Goal: Transaction & Acquisition: Download file/media

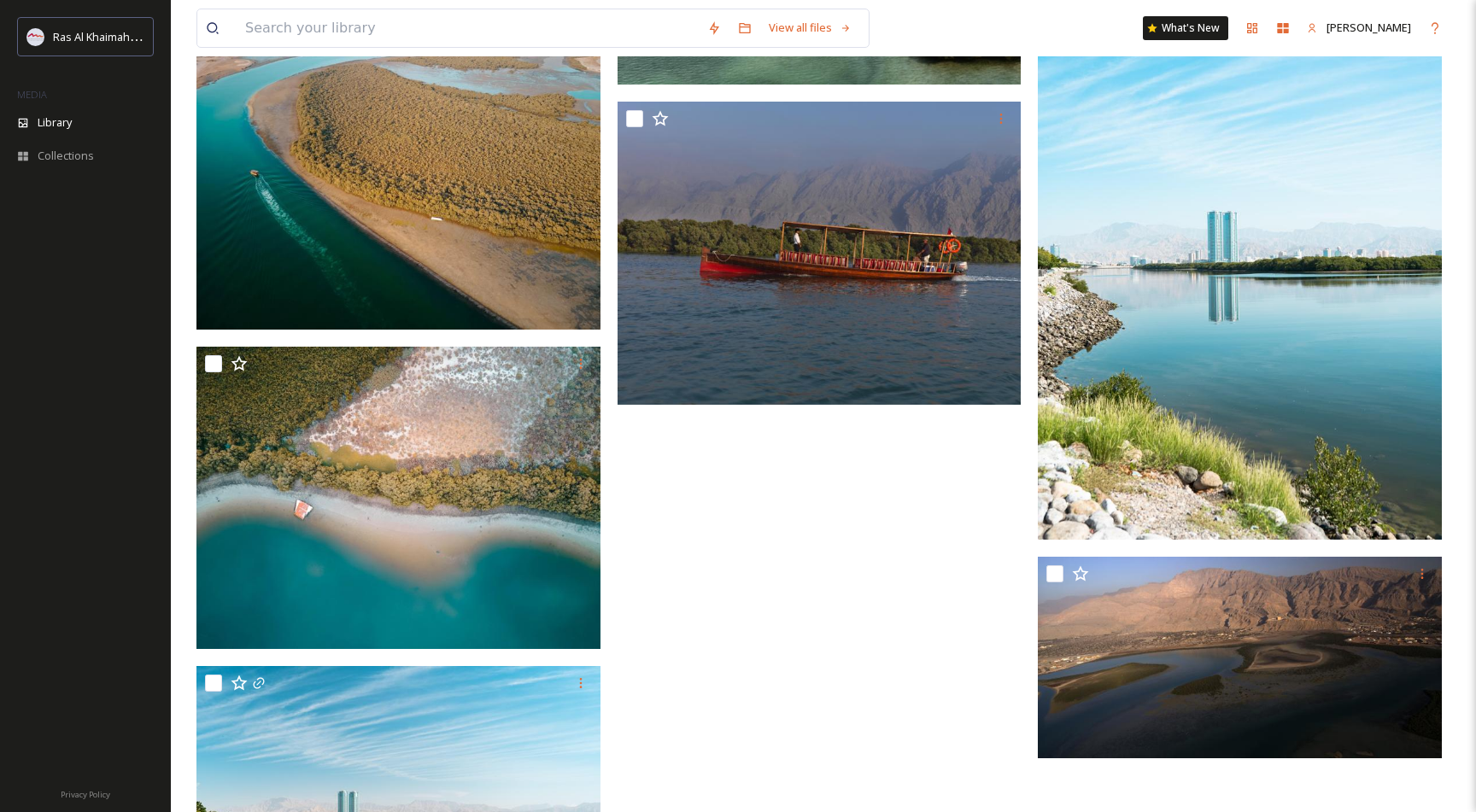
scroll to position [2467, 0]
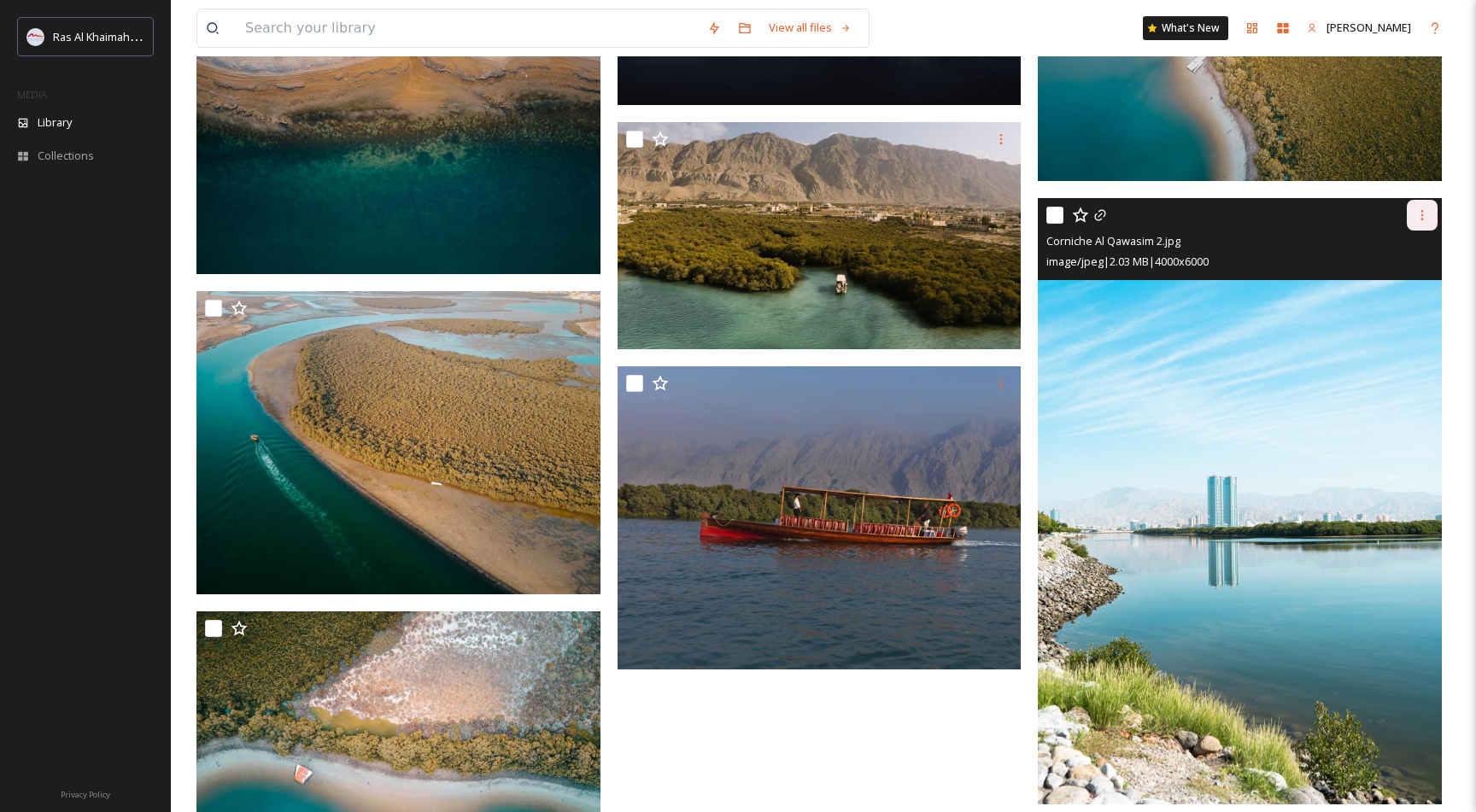
click at [1422, 211] on icon at bounding box center [1422, 214] width 3 height 10
click at [1388, 281] on span "Download" at bounding box center [1402, 285] width 52 height 16
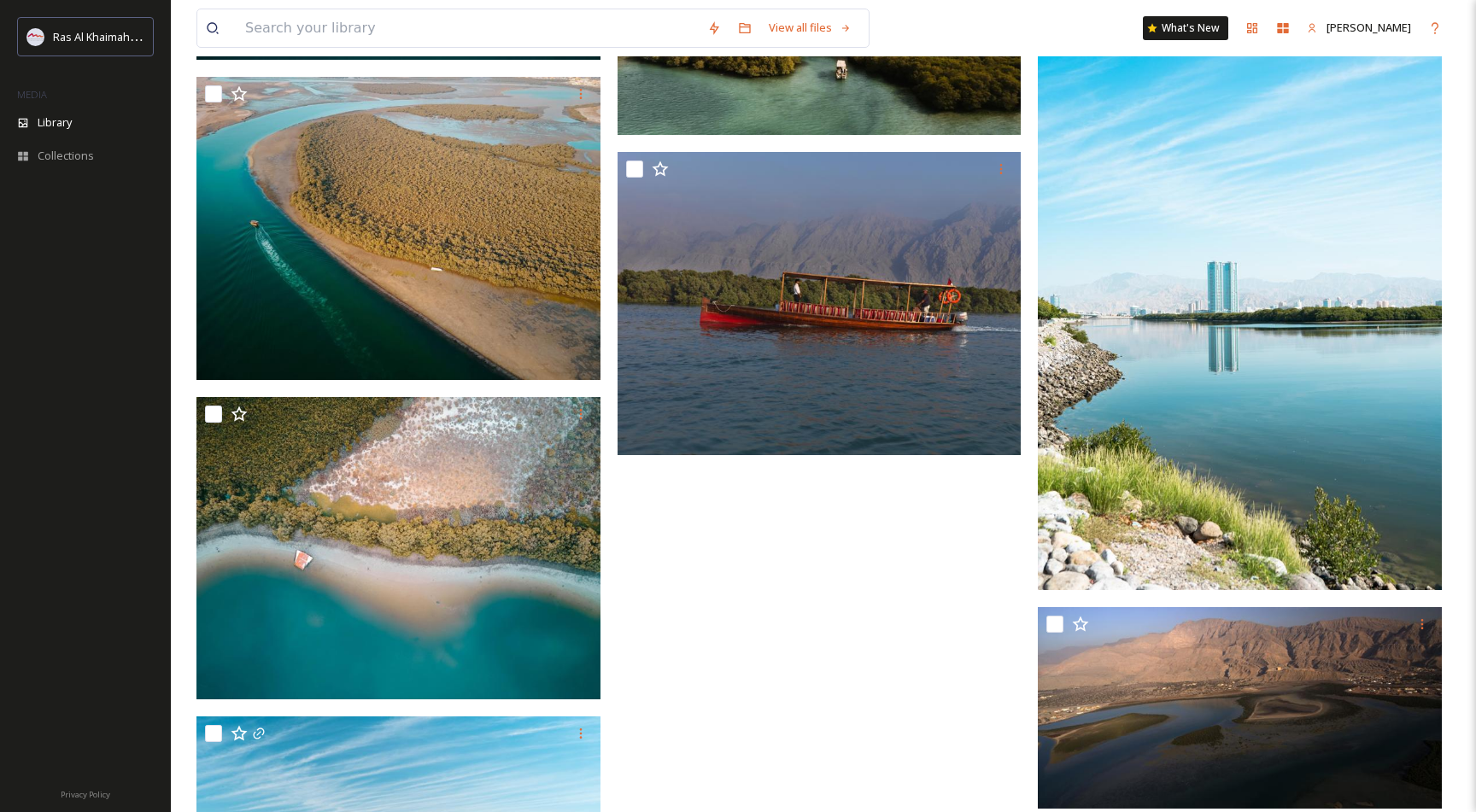
scroll to position [2859, 0]
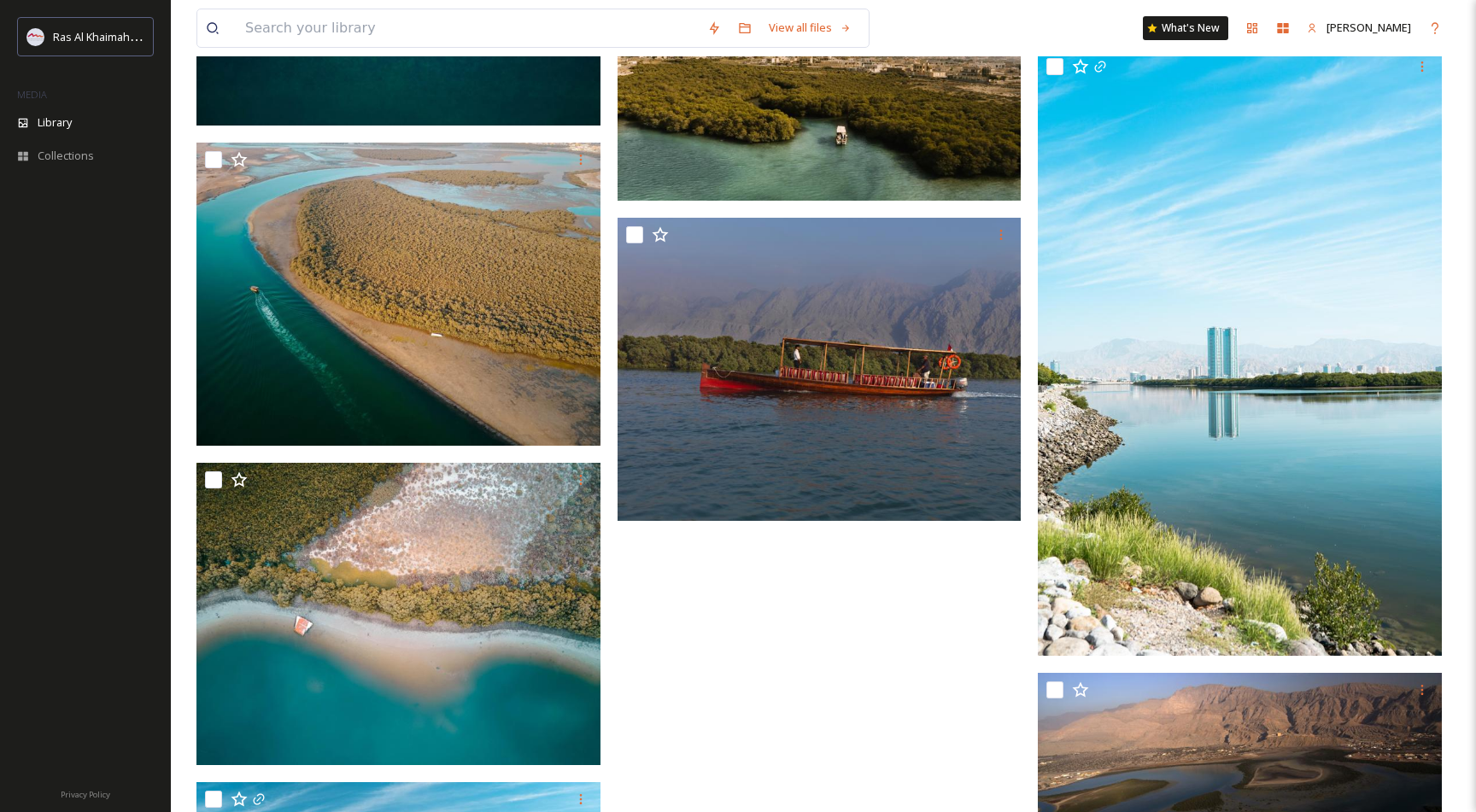
scroll to position [3179, 0]
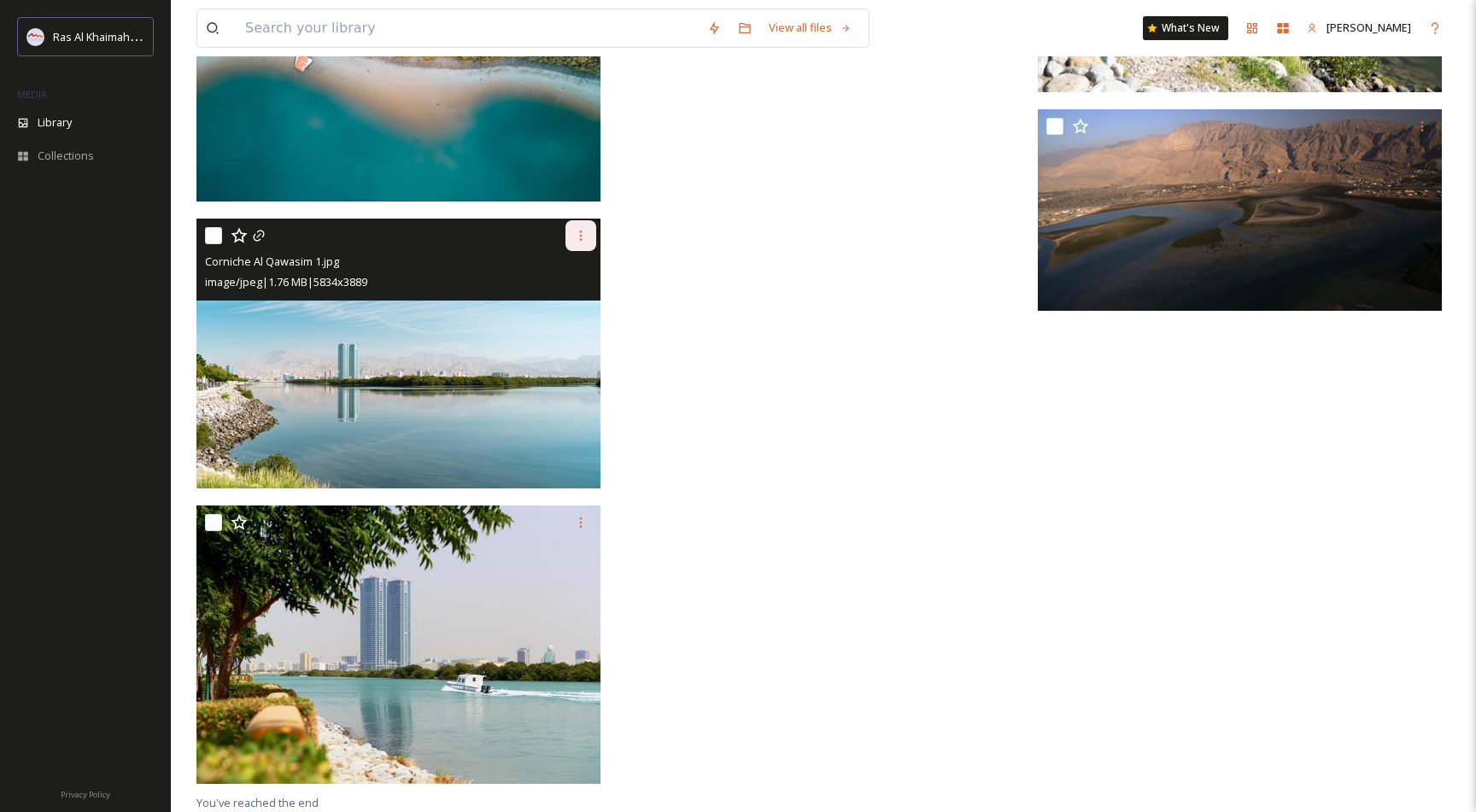
click at [583, 232] on icon at bounding box center [580, 235] width 14 height 14
click at [572, 303] on span "Download" at bounding box center [560, 306] width 52 height 16
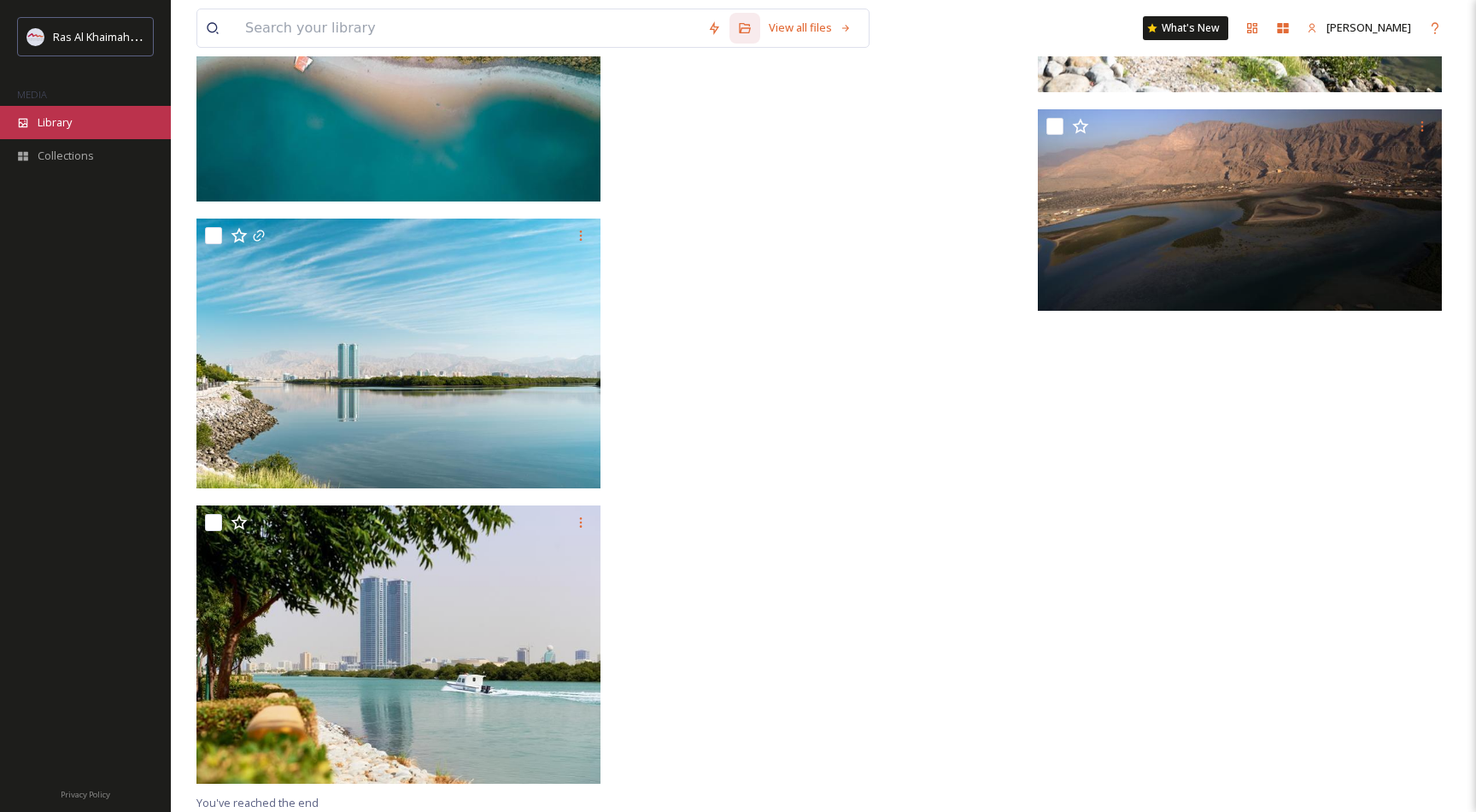
click at [48, 125] on span "Library" at bounding box center [55, 122] width 34 height 16
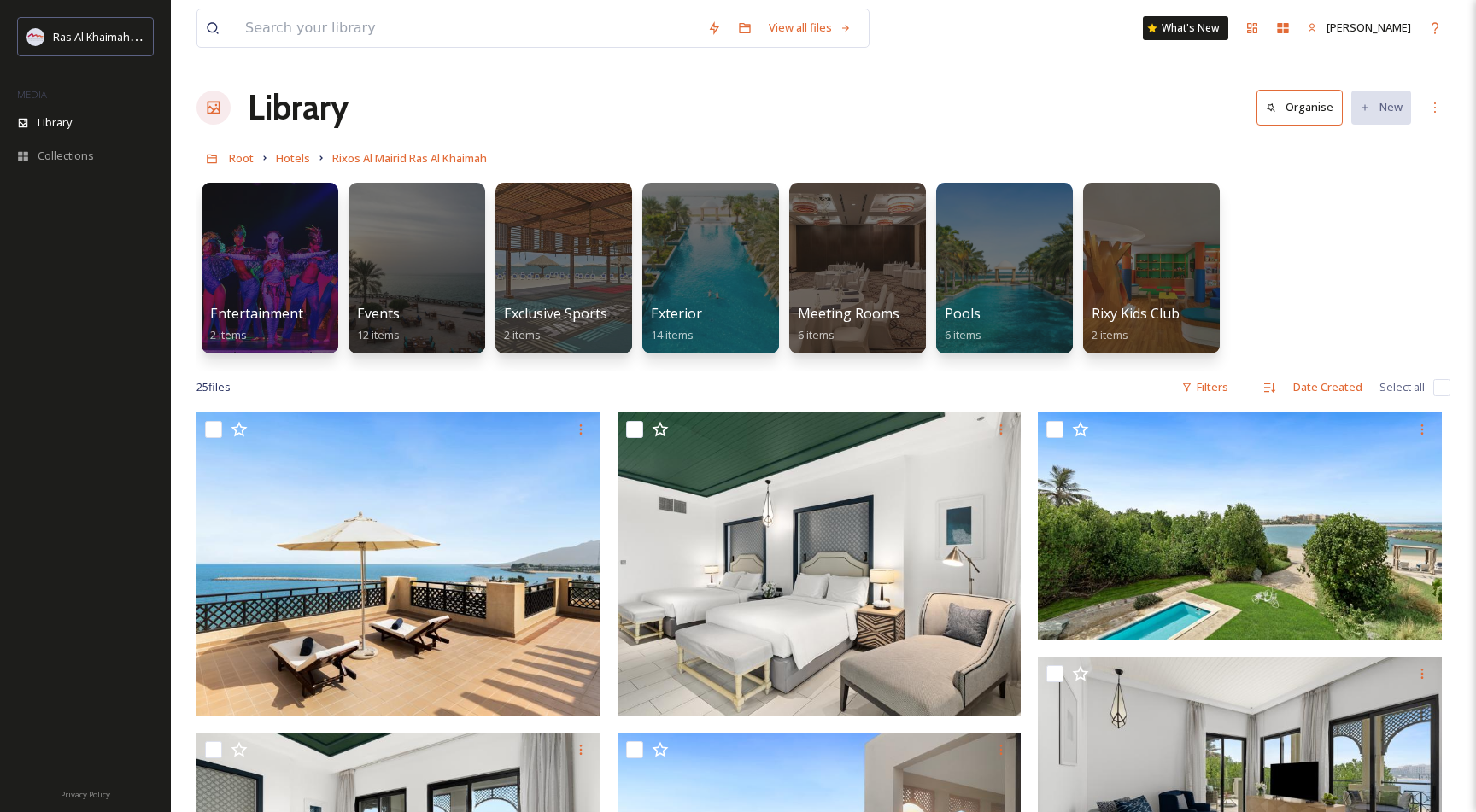
scroll to position [2283, 0]
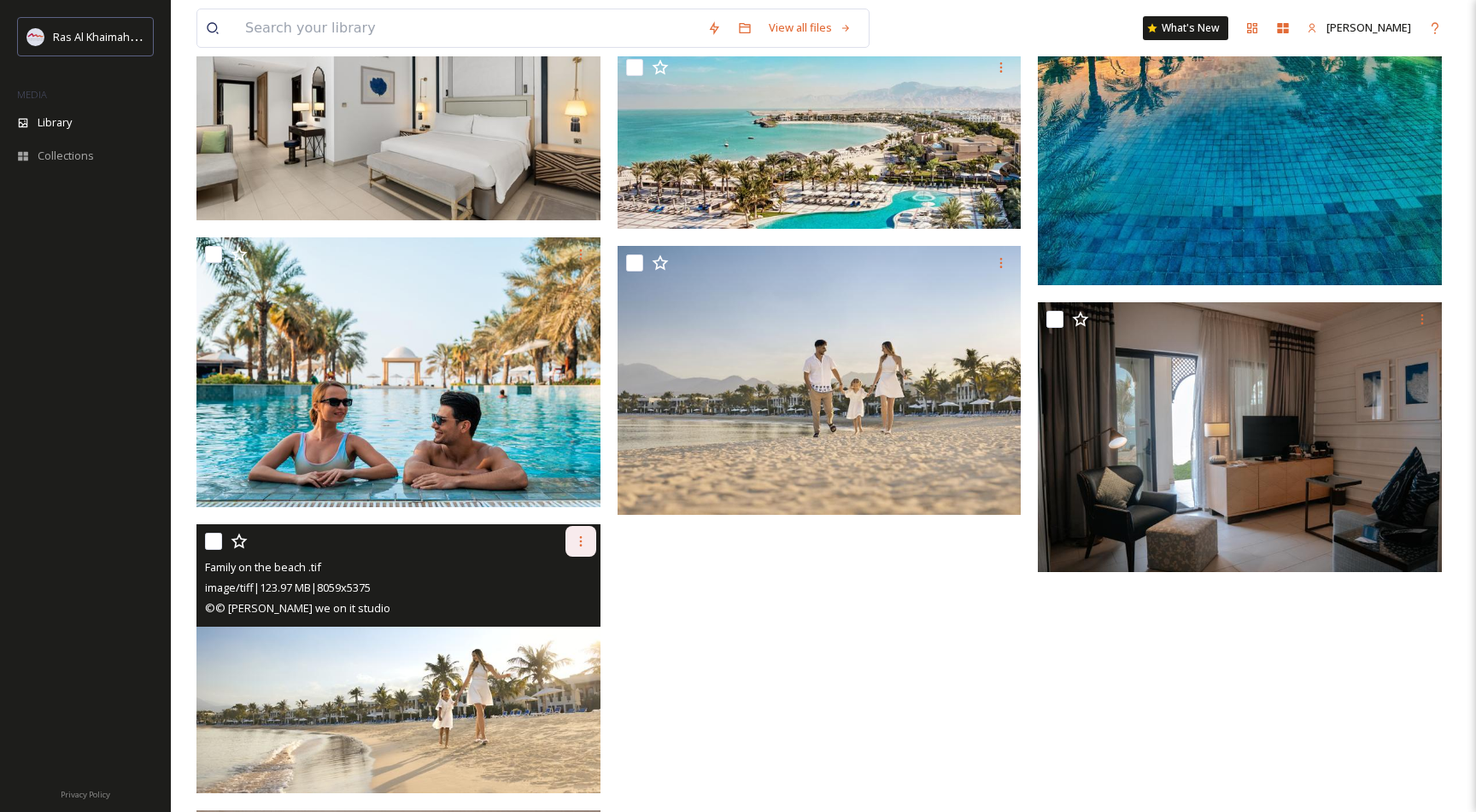
click at [583, 539] on icon at bounding box center [580, 541] width 14 height 14
click at [567, 620] on div "Download" at bounding box center [561, 611] width 70 height 33
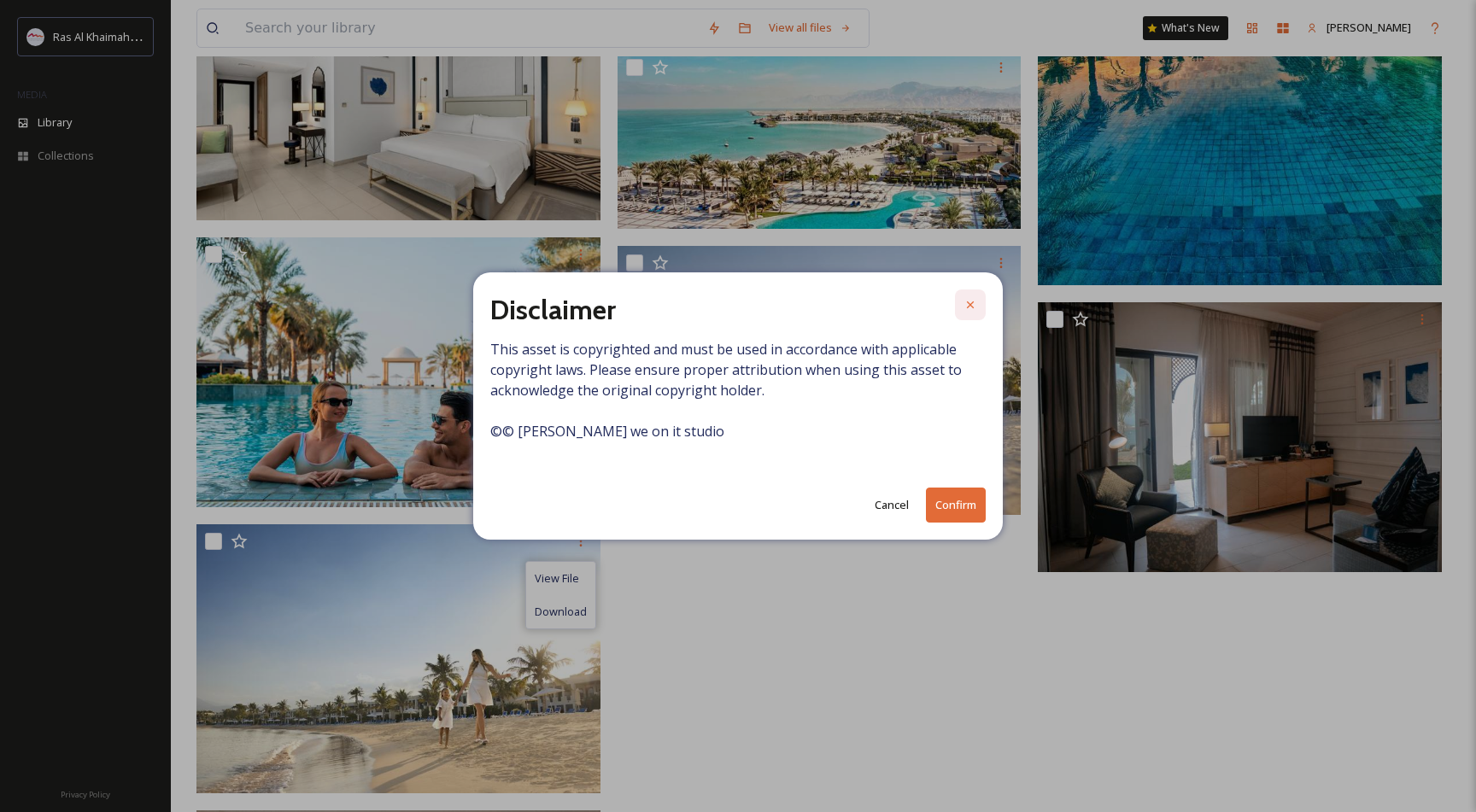
click at [972, 306] on icon at bounding box center [969, 304] width 7 height 7
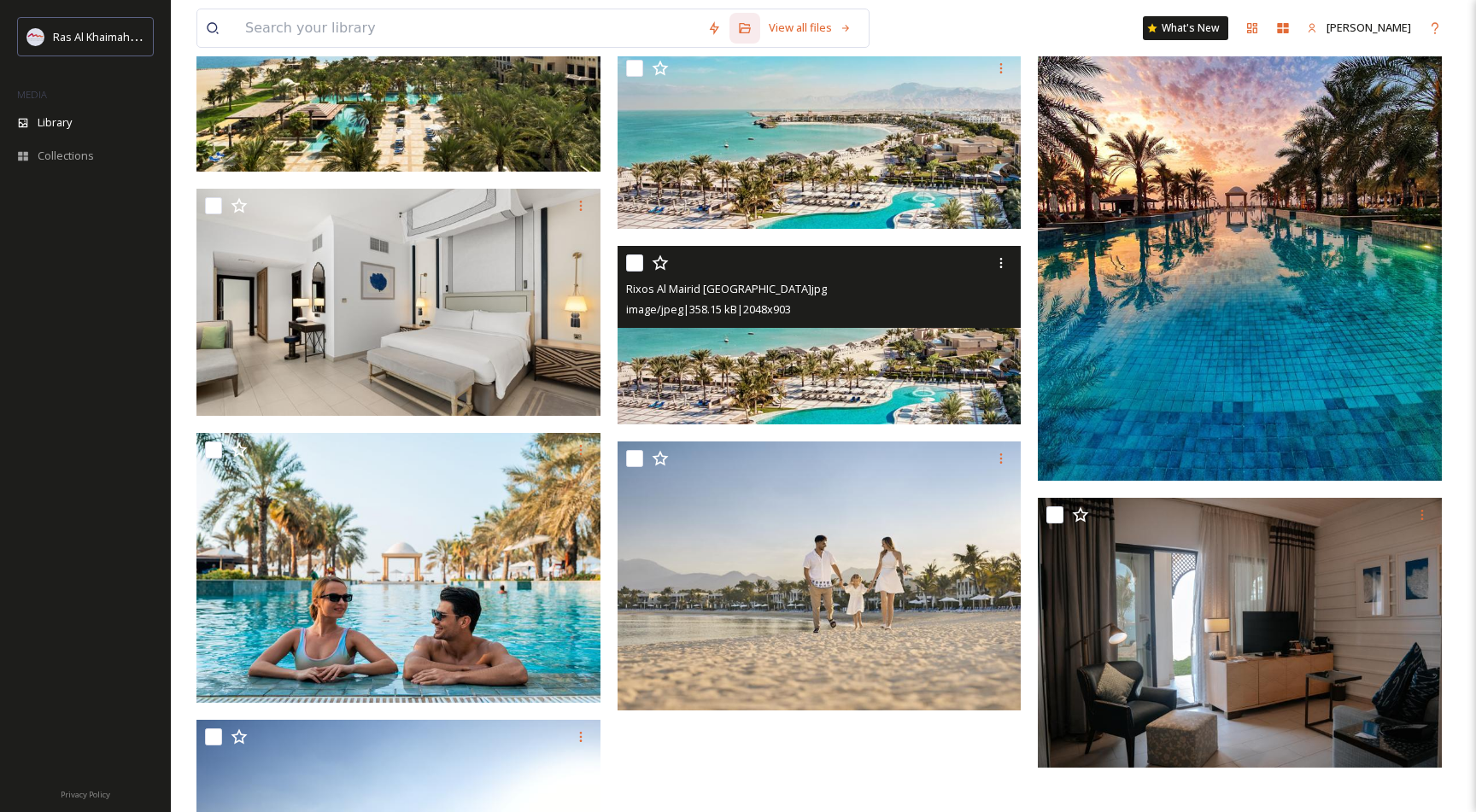
scroll to position [2086, 0]
